Goal: Find specific page/section: Find specific page/section

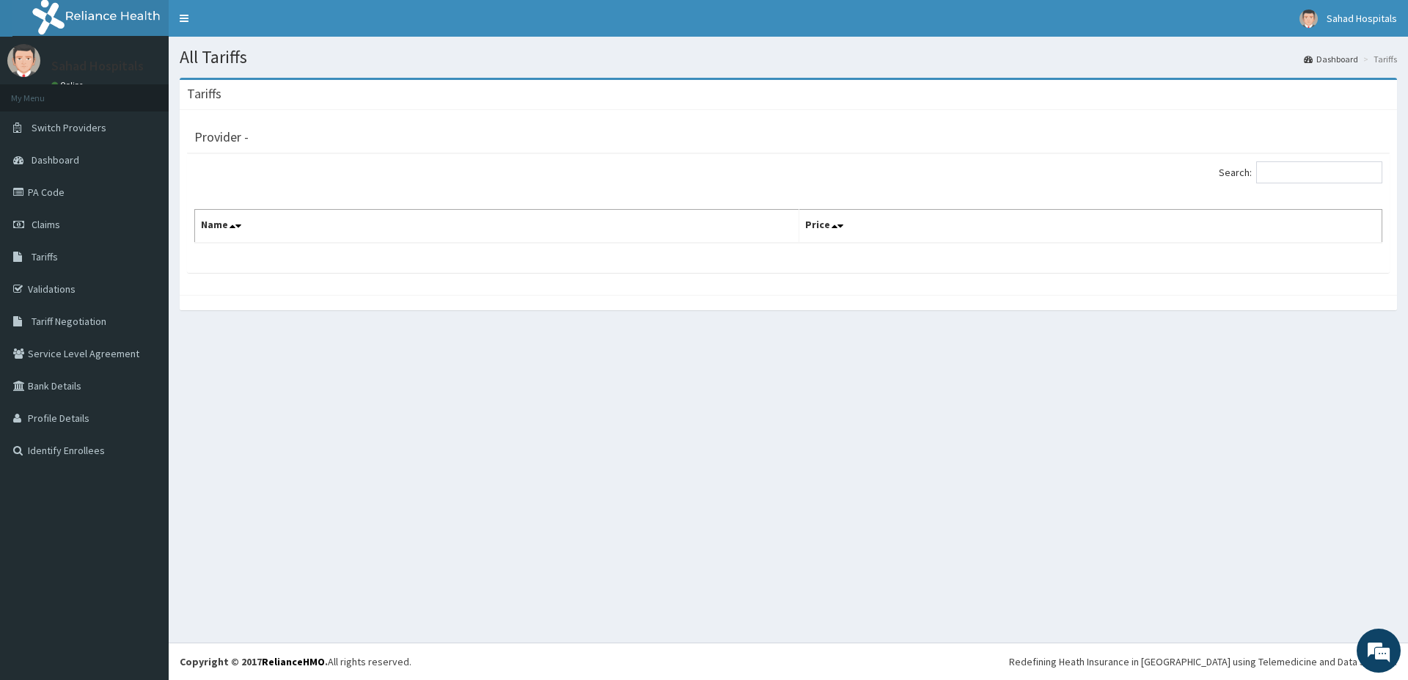
click at [499, 187] on div "Search:" at bounding box center [788, 174] width 1210 height 26
click at [235, 223] on icon at bounding box center [238, 226] width 6 height 10
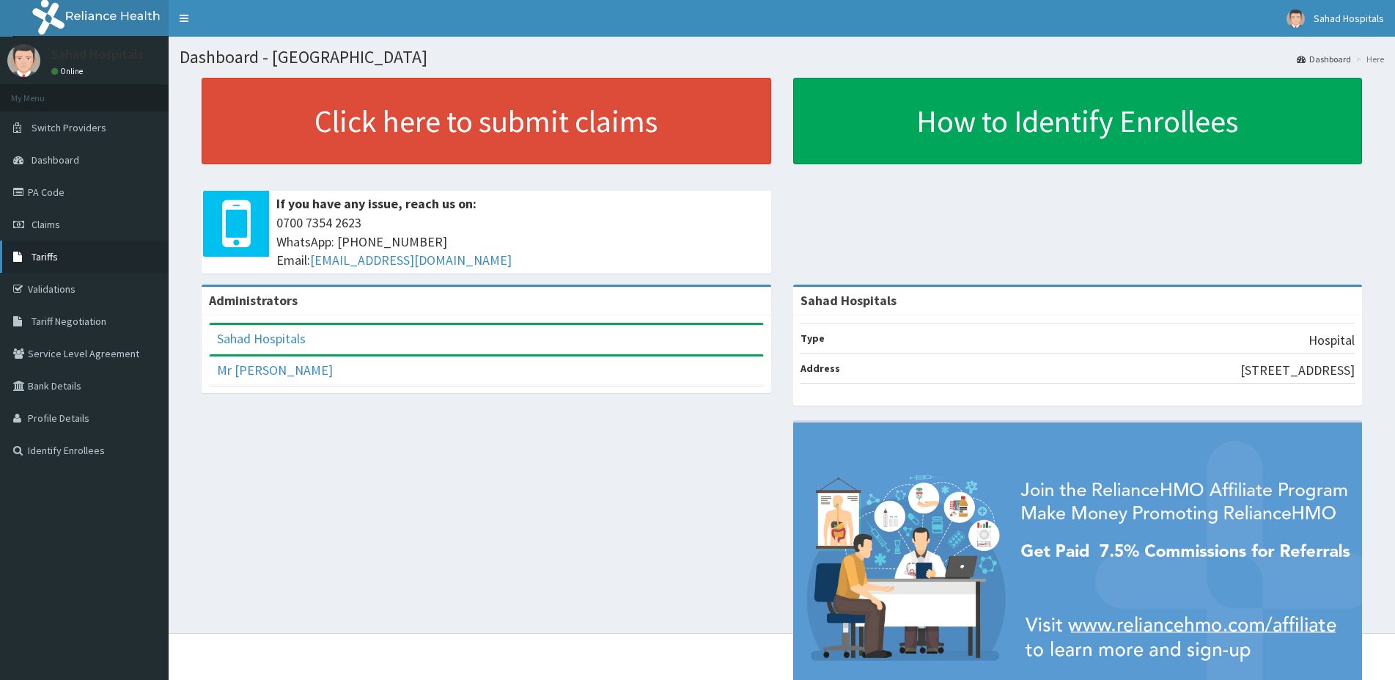
click at [54, 256] on span "Tariffs" at bounding box center [45, 256] width 26 height 13
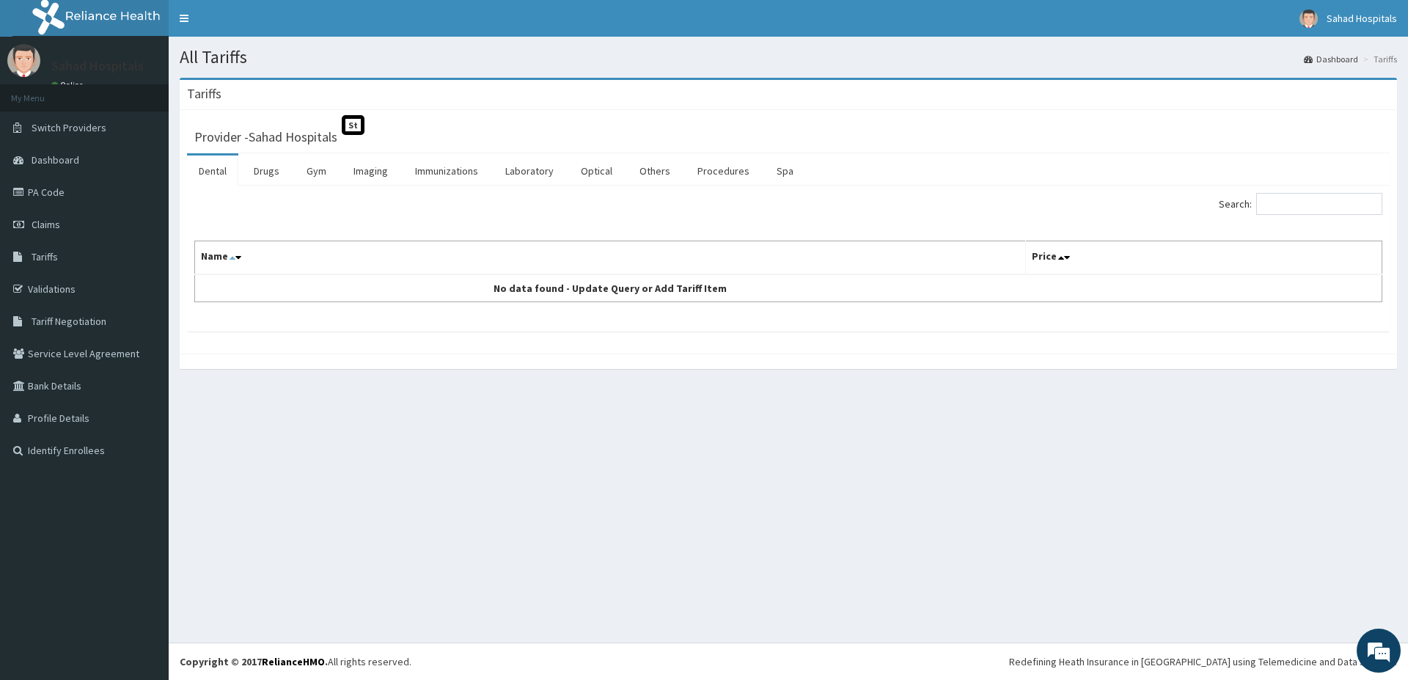
click at [232, 260] on icon at bounding box center [233, 257] width 6 height 10
click at [239, 261] on icon at bounding box center [238, 257] width 6 height 10
click at [365, 177] on link "Imaging" at bounding box center [371, 170] width 58 height 31
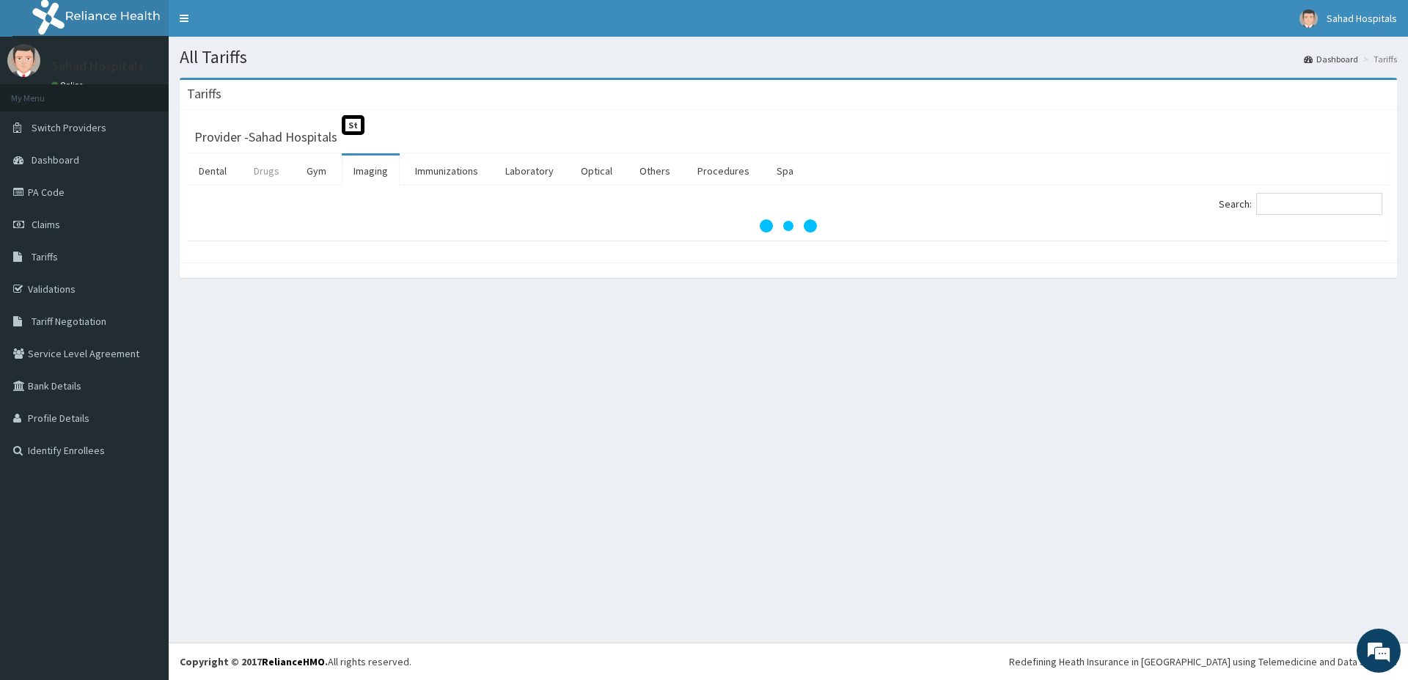
click at [269, 178] on link "Drugs" at bounding box center [266, 170] width 49 height 31
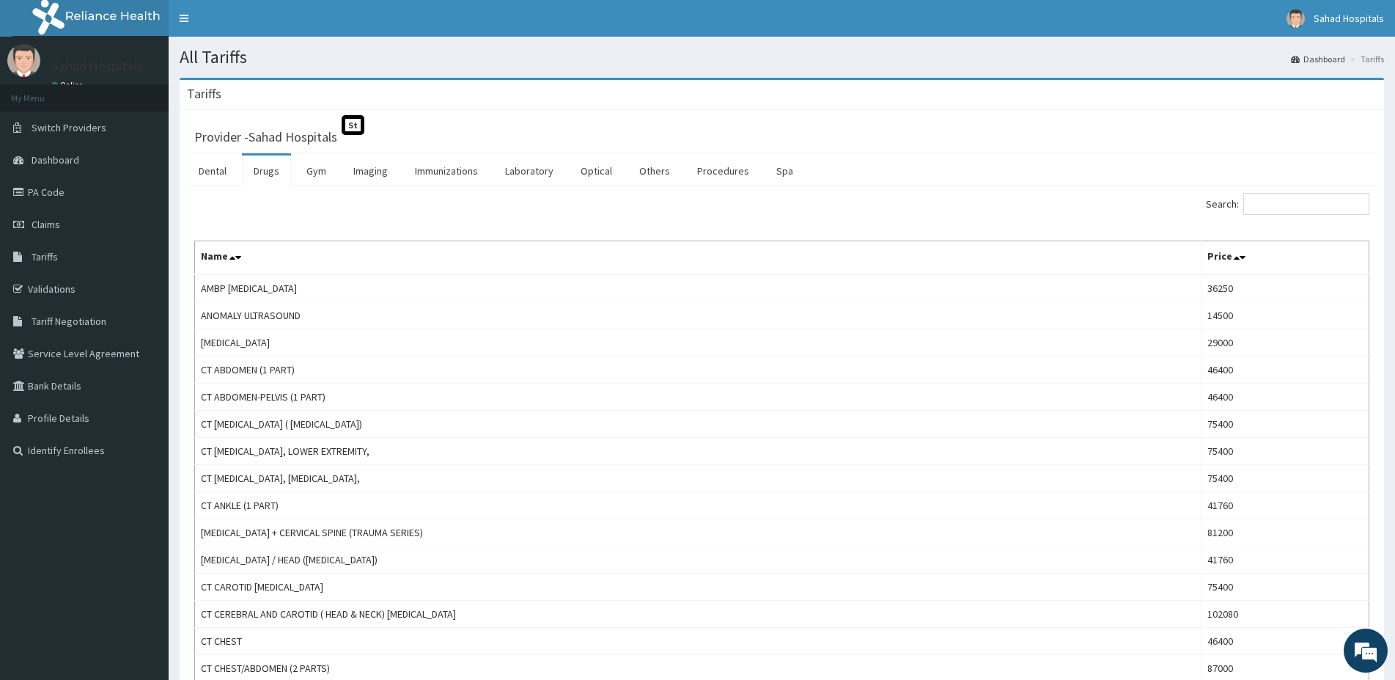
scroll to position [75, 0]
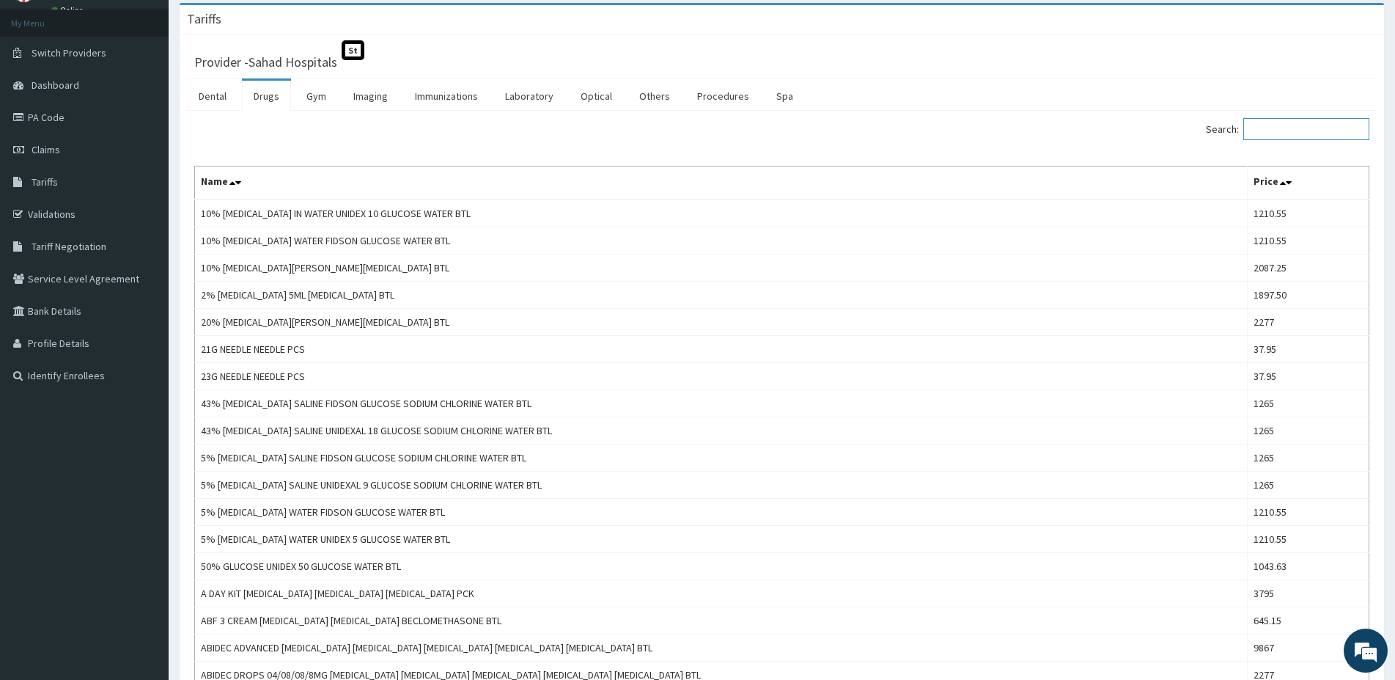
click at [1266, 131] on input "Search:" at bounding box center [1307, 129] width 126 height 22
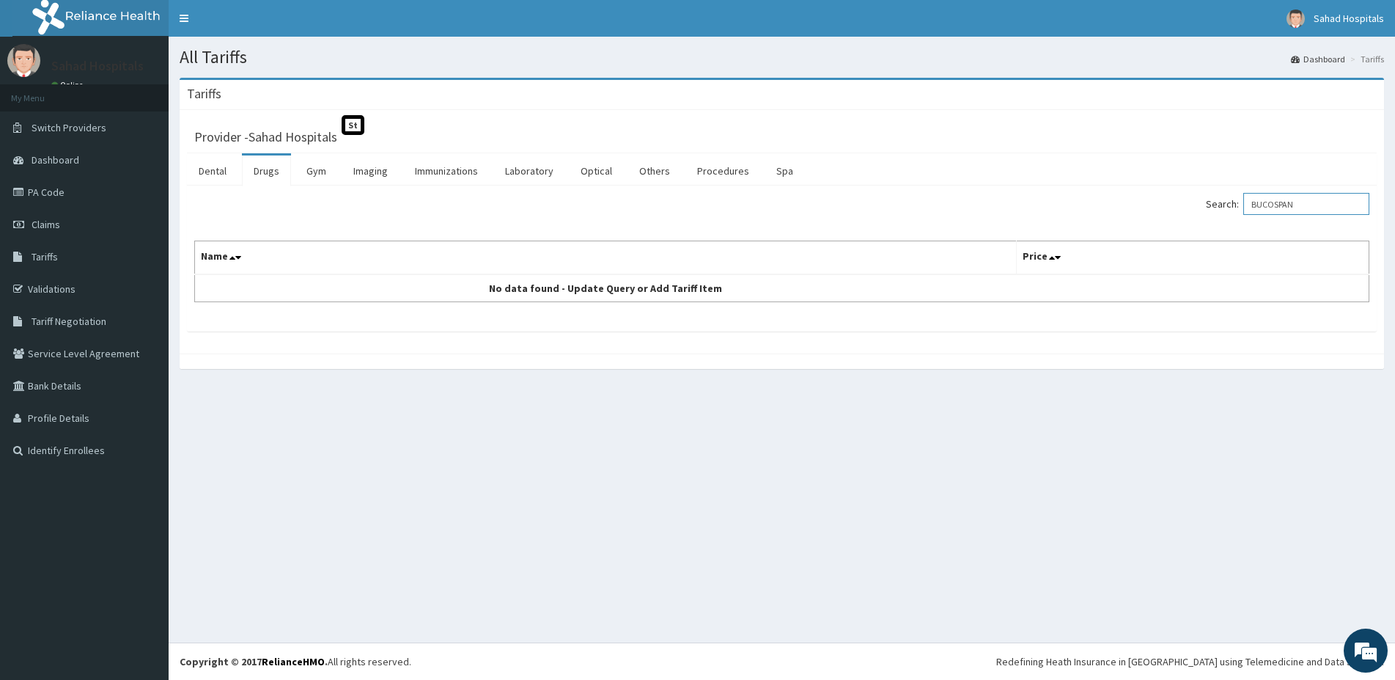
scroll to position [0, 0]
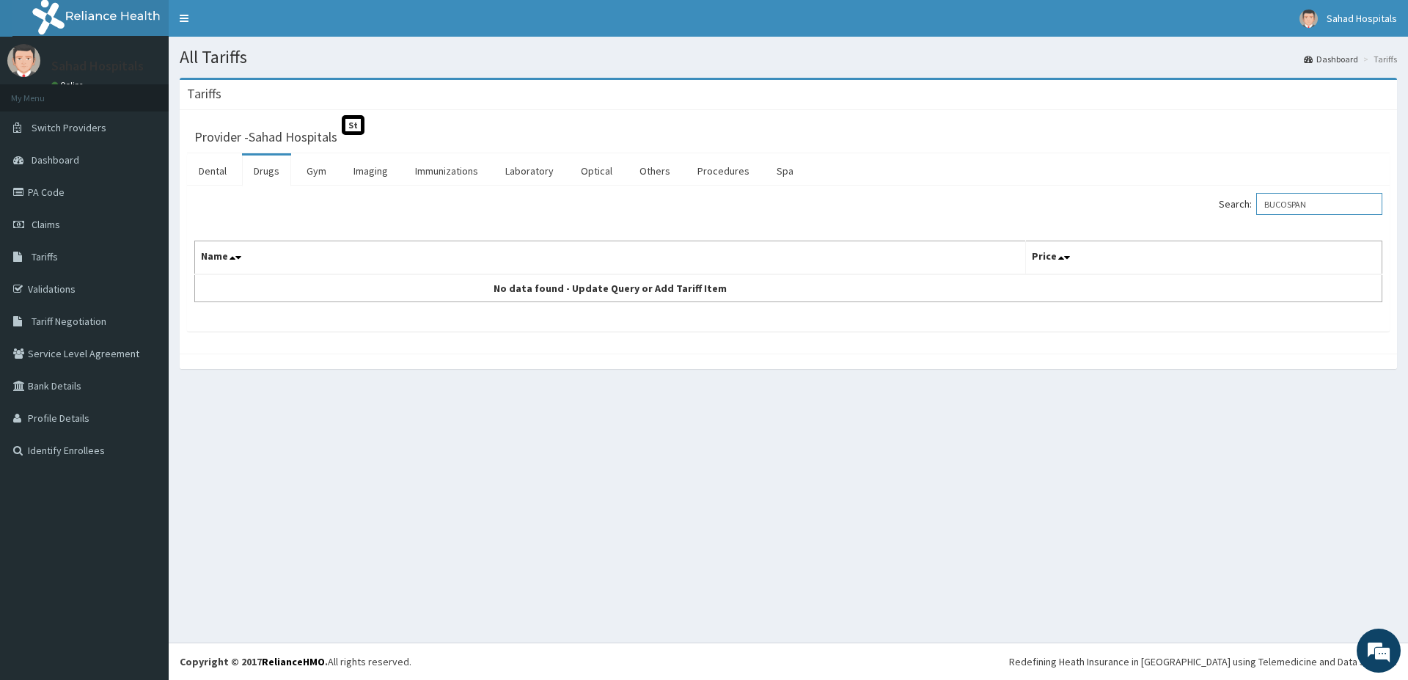
click at [1324, 201] on input "BUCOSPAN" at bounding box center [1319, 204] width 126 height 22
type input "B"
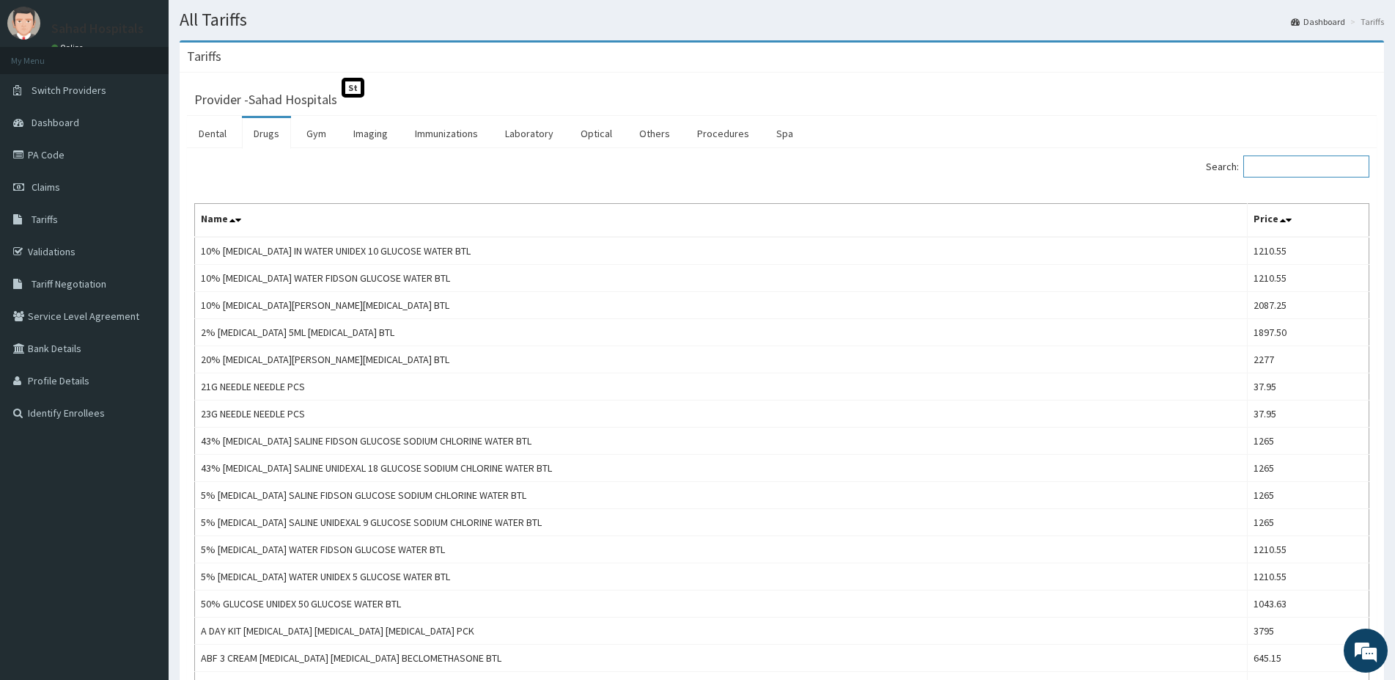
scroll to position [75, 0]
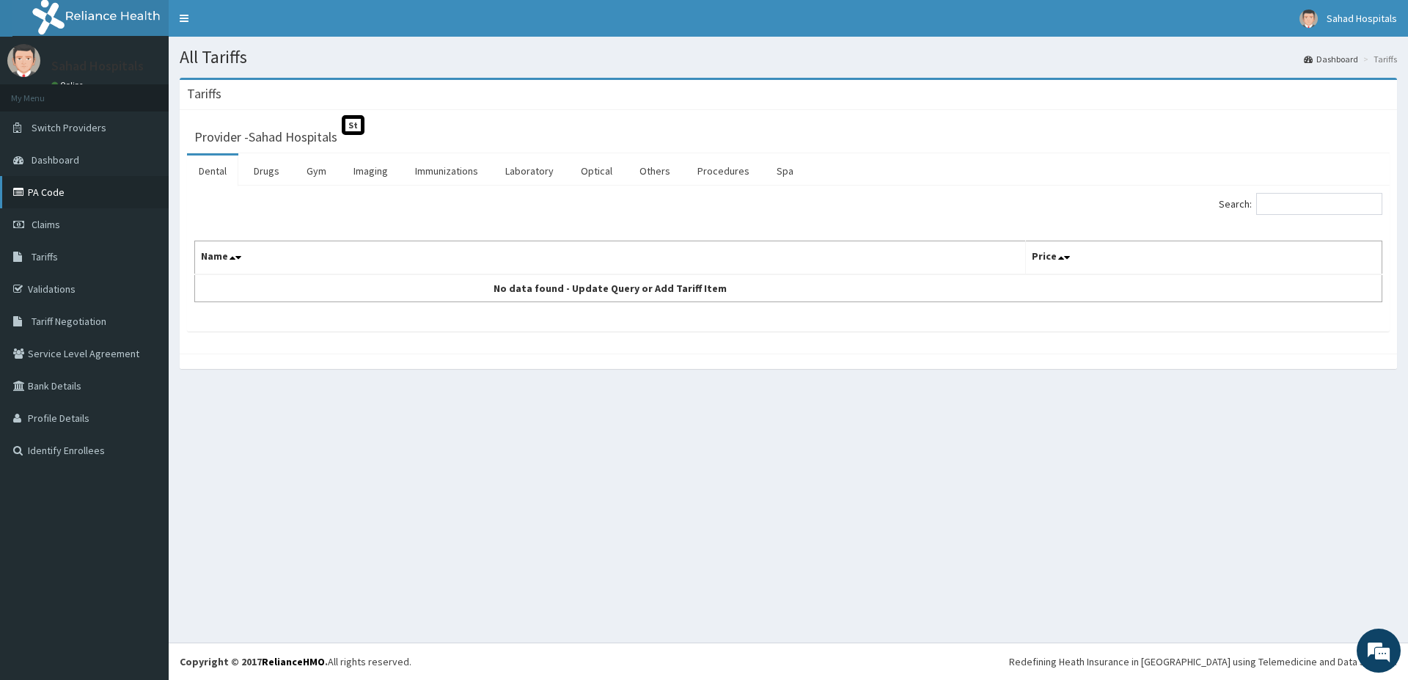
click at [93, 189] on link "PA Code" at bounding box center [84, 192] width 169 height 32
